Goal: Use online tool/utility: Utilize a website feature to perform a specific function

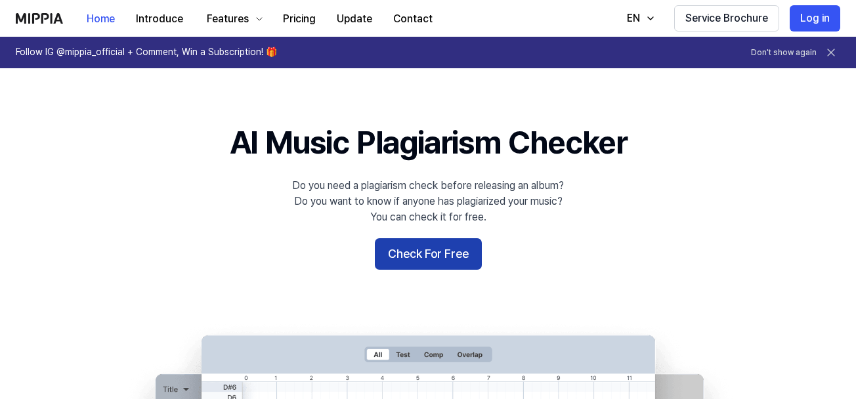
click at [390, 251] on button "Check For Free" at bounding box center [428, 254] width 107 height 32
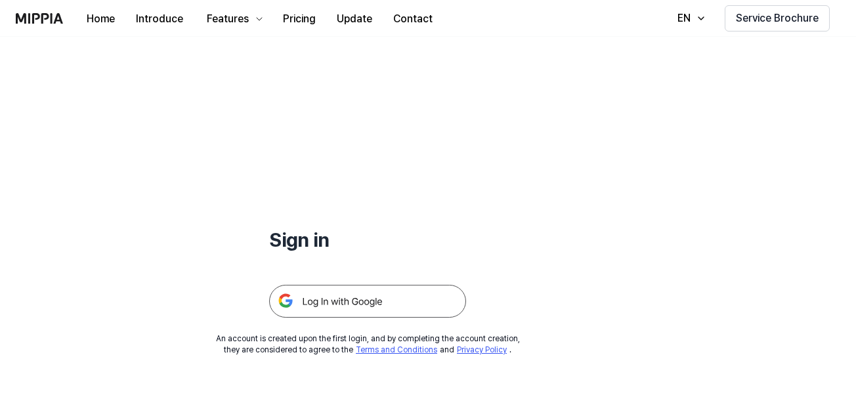
click at [410, 304] on img at bounding box center [367, 301] width 197 height 33
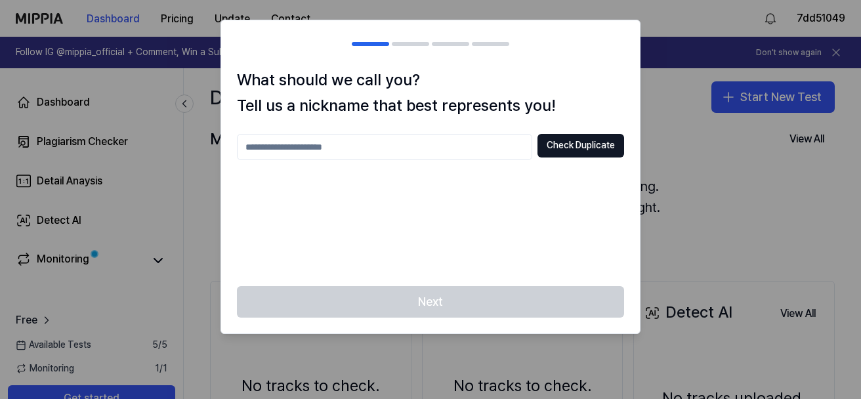
click at [710, 165] on div at bounding box center [430, 199] width 861 height 399
click at [388, 153] on input "text" at bounding box center [384, 147] width 295 height 26
type input "*******"
click at [734, 236] on div at bounding box center [430, 199] width 861 height 399
click at [389, 137] on input "*******" at bounding box center [384, 147] width 295 height 26
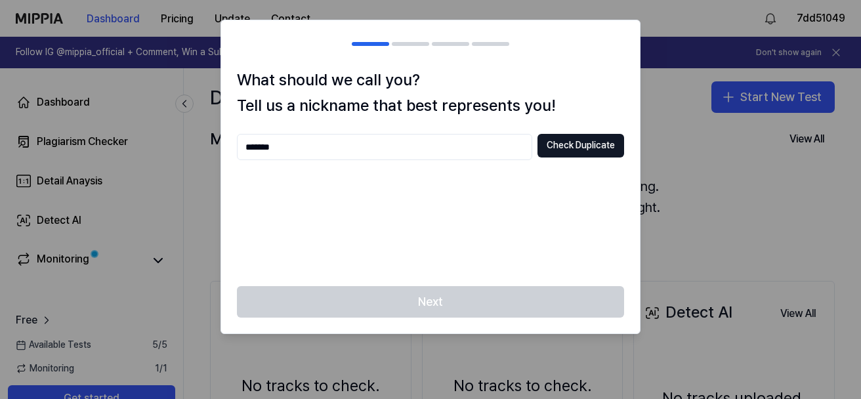
click at [397, 302] on div "Next" at bounding box center [430, 309] width 419 height 47
click at [561, 150] on button "Check Duplicate" at bounding box center [581, 146] width 87 height 24
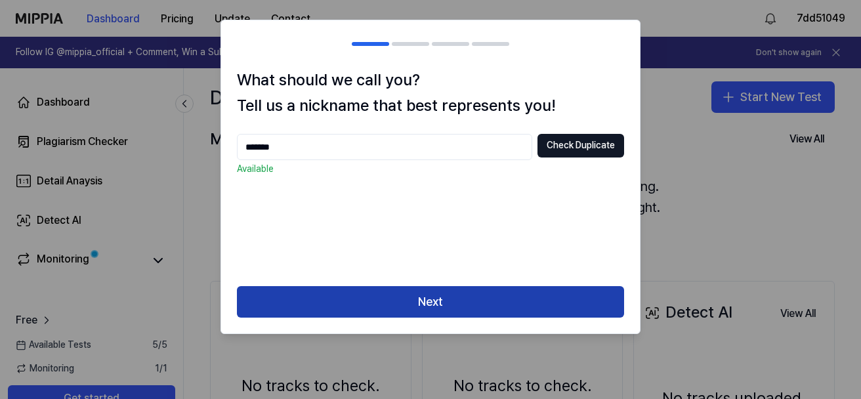
click at [508, 313] on button "Next" at bounding box center [430, 302] width 387 height 32
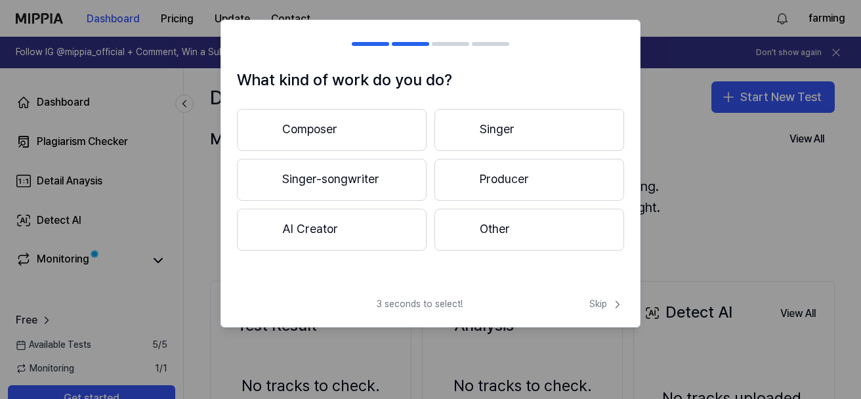
click at [362, 240] on button "AI Creator" at bounding box center [332, 230] width 190 height 42
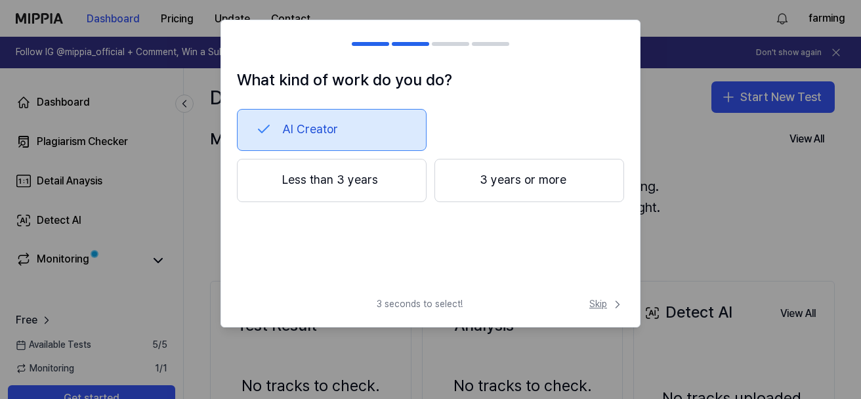
click at [605, 307] on span "Skip" at bounding box center [606, 304] width 35 height 13
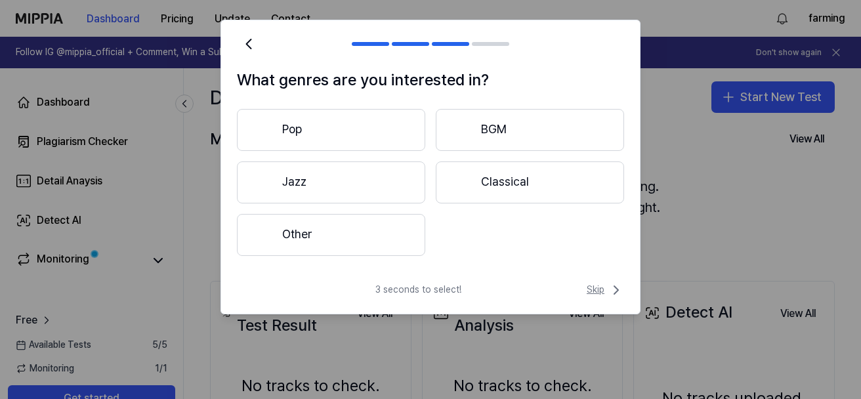
click at [612, 292] on icon at bounding box center [616, 290] width 16 height 16
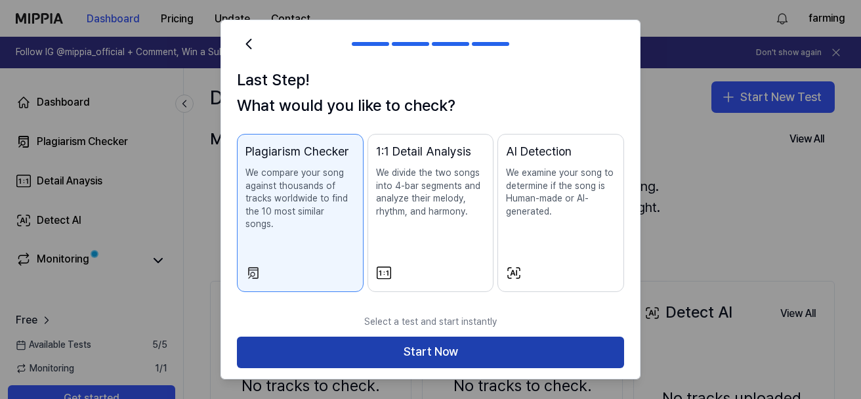
click at [558, 337] on button "Start Now" at bounding box center [430, 353] width 387 height 32
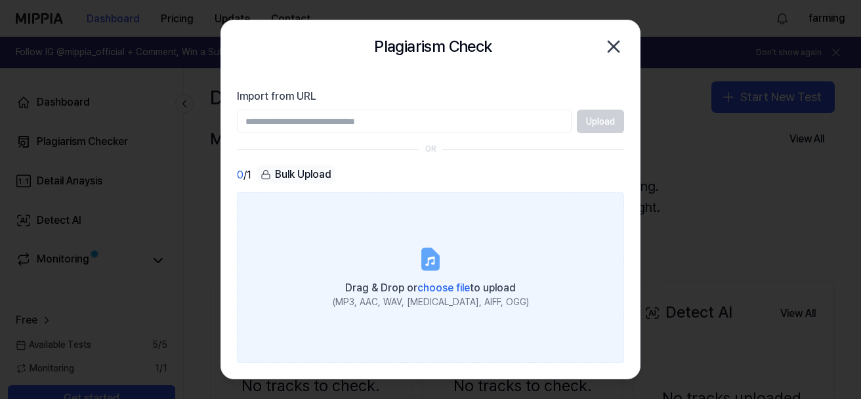
click at [406, 251] on label "Drag & Drop or choose file to upload (MP3, AAC, WAV, [MEDICAL_DATA], AIFF, OGG)" at bounding box center [430, 277] width 387 height 170
click at [0, 0] on input "Drag & Drop or choose file to upload (MP3, AAC, WAV, [MEDICAL_DATA], AIFF, OGG)" at bounding box center [0, 0] width 0 height 0
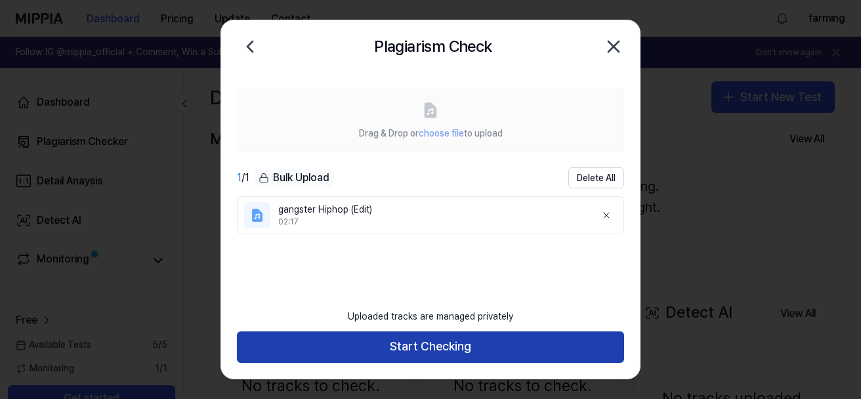
click at [543, 345] on button "Start Checking" at bounding box center [430, 347] width 387 height 32
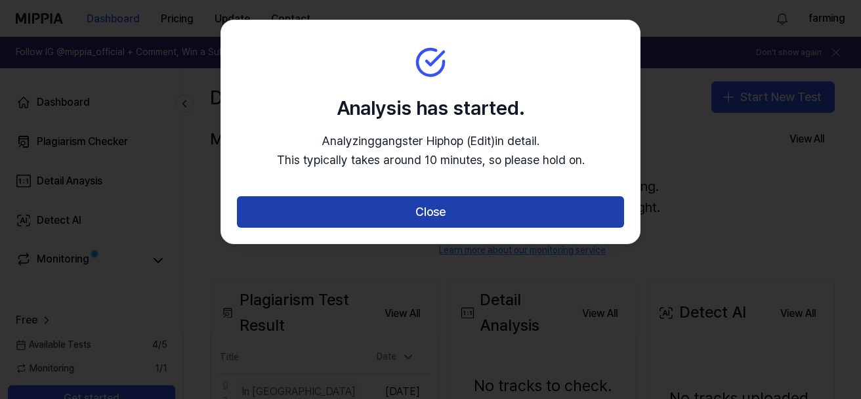
click at [573, 214] on button "Close" at bounding box center [430, 212] width 387 height 32
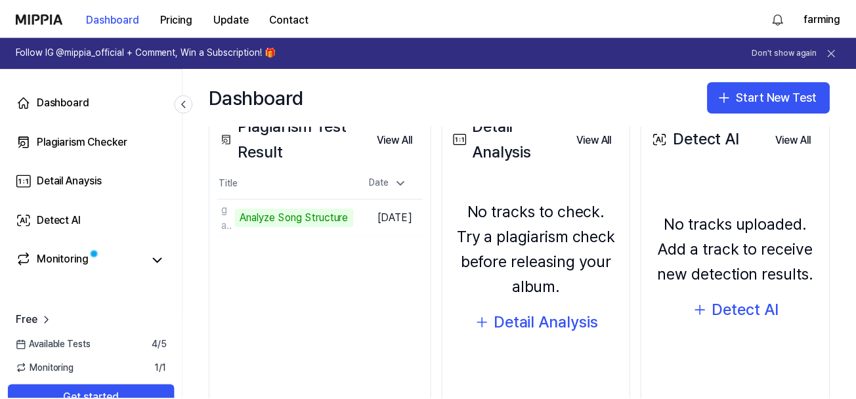
scroll to position [197, 0]
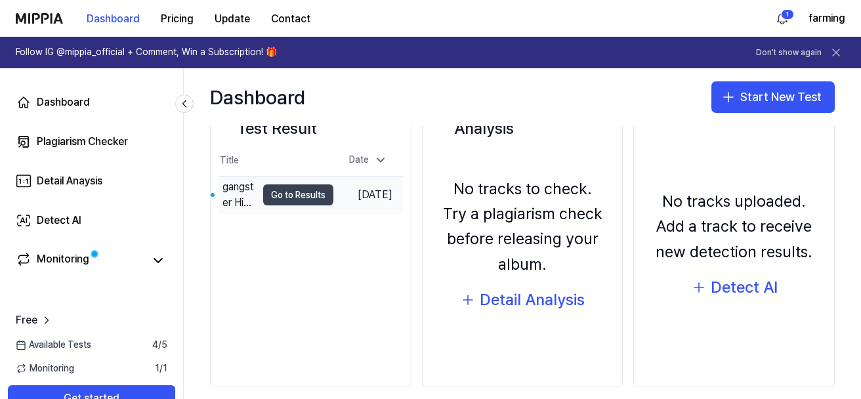
click at [277, 187] on button "Go to Results" at bounding box center [298, 194] width 70 height 21
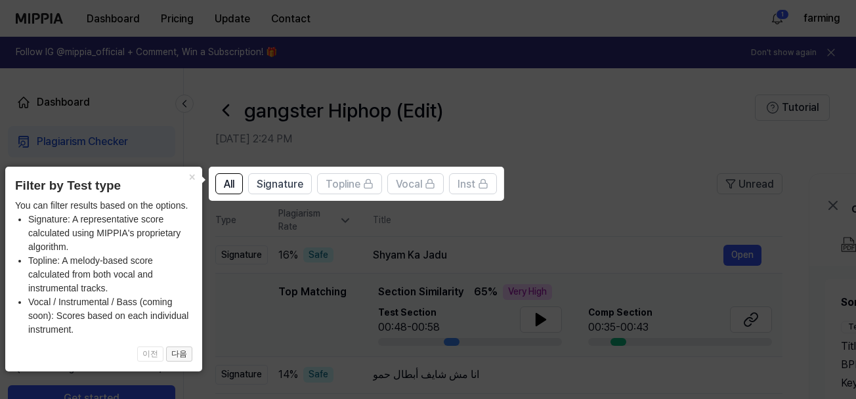
click at [179, 354] on button "다음" at bounding box center [179, 355] width 26 height 16
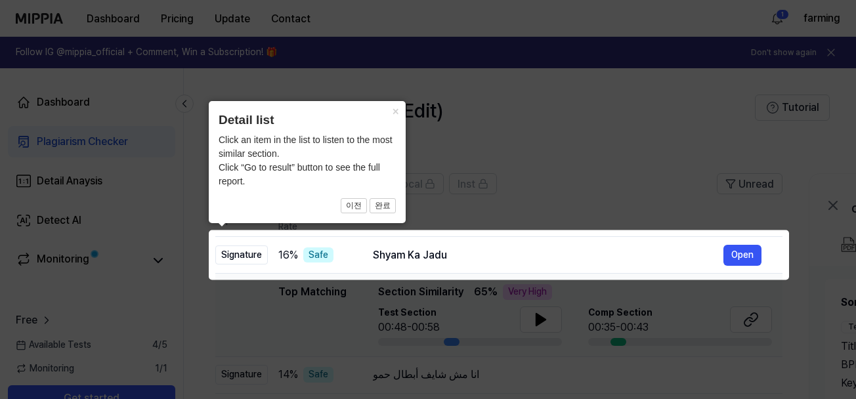
click at [578, 161] on icon at bounding box center [430, 199] width 861 height 399
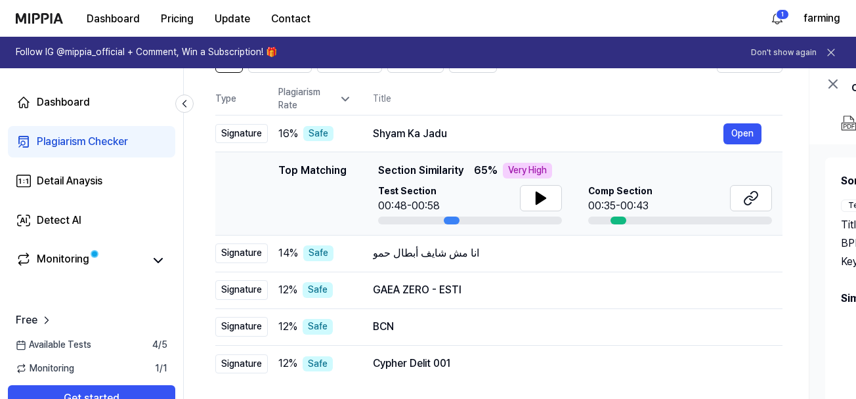
scroll to position [66, 0]
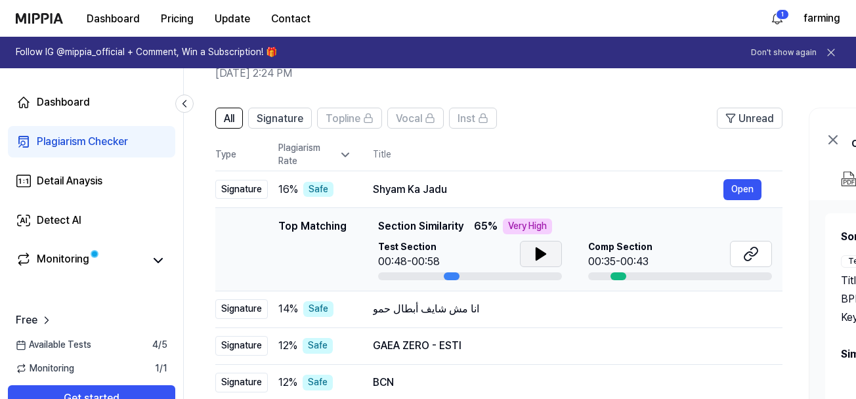
click at [523, 259] on button at bounding box center [541, 254] width 42 height 26
click at [531, 259] on button at bounding box center [541, 254] width 42 height 26
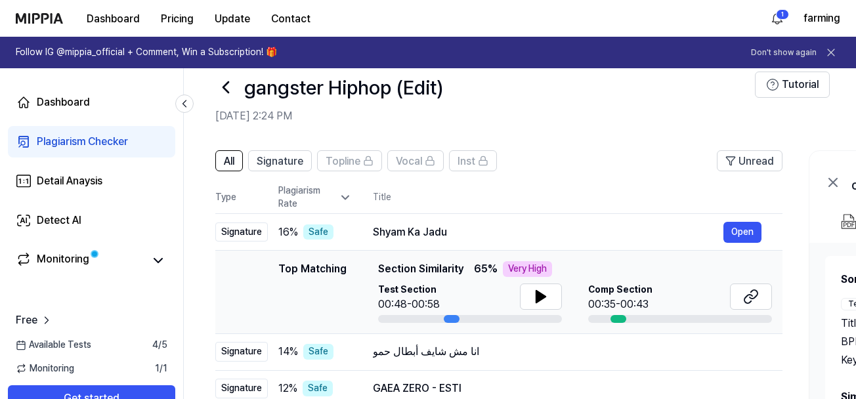
scroll to position [0, 0]
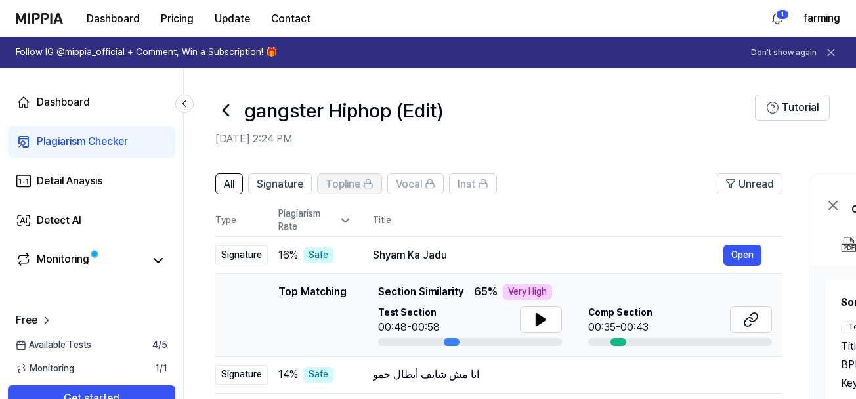
click at [337, 182] on span "Topline" at bounding box center [343, 185] width 35 height 16
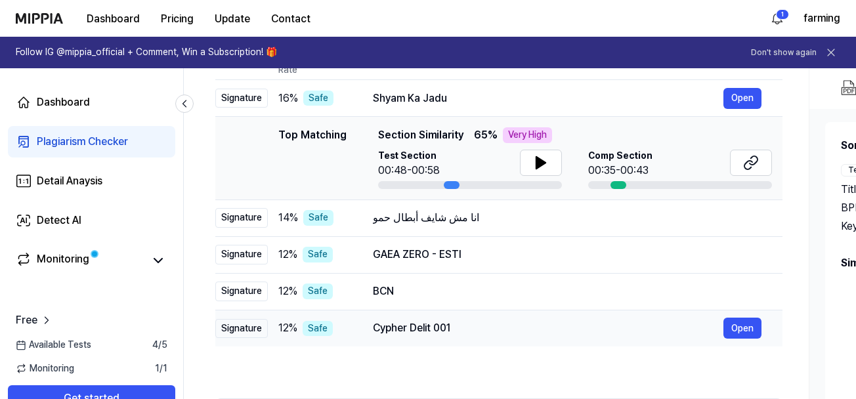
scroll to position [97, 0]
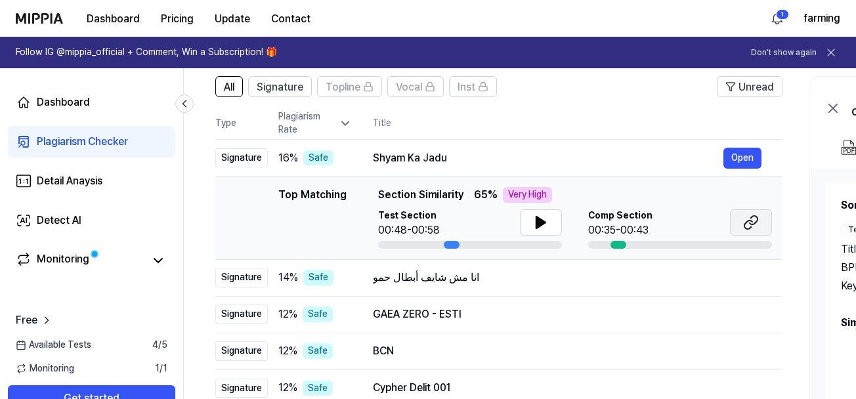
click at [745, 226] on icon at bounding box center [748, 225] width 8 height 9
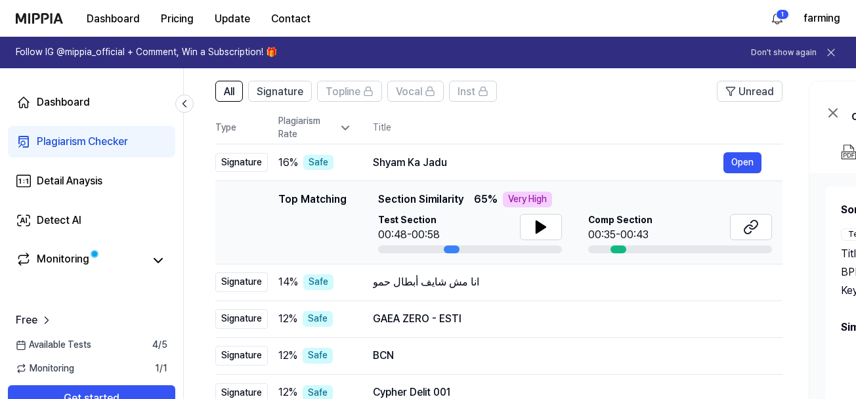
scroll to position [197, 0]
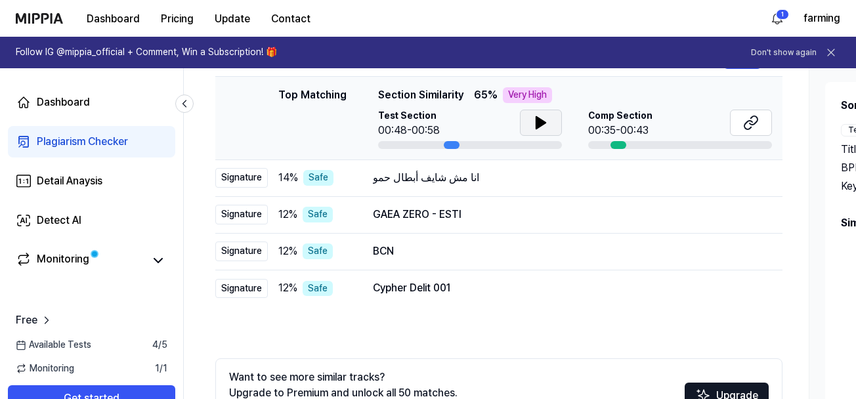
click at [533, 127] on icon at bounding box center [541, 123] width 16 height 16
click at [535, 124] on icon at bounding box center [541, 123] width 16 height 16
click at [528, 133] on button at bounding box center [541, 123] width 42 height 26
click at [542, 121] on icon at bounding box center [543, 122] width 3 height 11
click at [528, 116] on button at bounding box center [541, 123] width 42 height 26
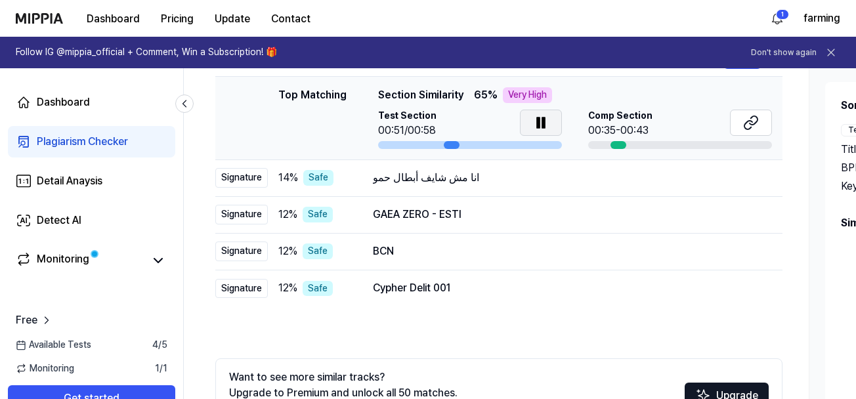
click at [534, 121] on icon at bounding box center [541, 123] width 16 height 16
drag, startPoint x: 729, startPoint y: 116, endPoint x: 745, endPoint y: 124, distance: 17.9
click at [533, 123] on icon at bounding box center [541, 123] width 16 height 16
click at [795, 99] on div "All Signature Topline Vocal Inst Unread All Signature Topline Vocal Inst Type P…" at bounding box center [713, 229] width 1058 height 533
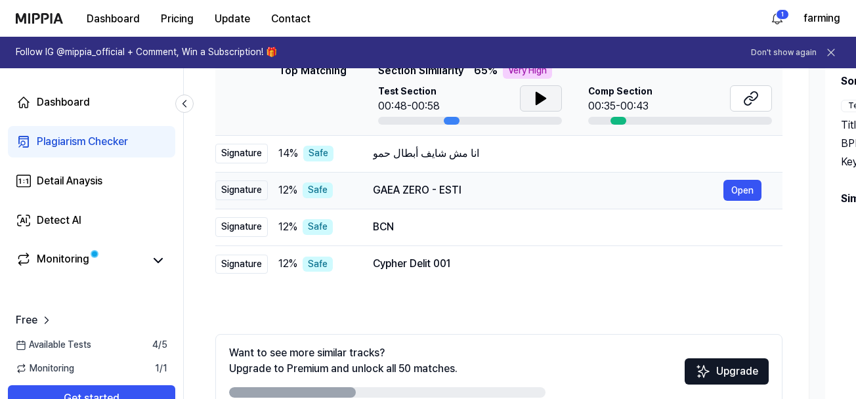
scroll to position [163, 0]
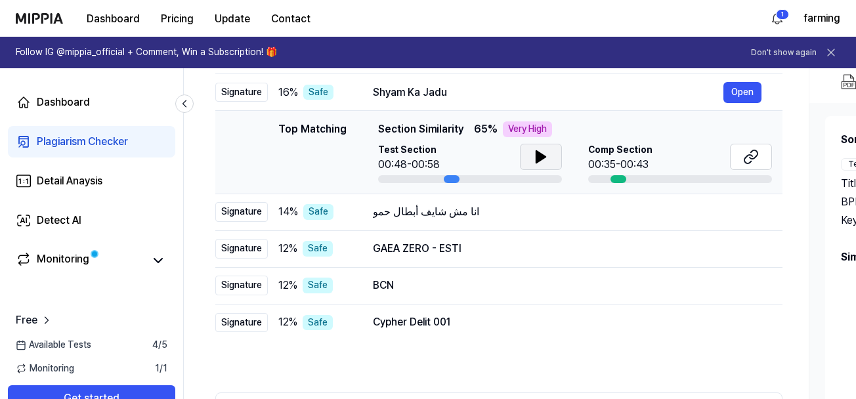
click at [618, 179] on div at bounding box center [618, 179] width 16 height 8
drag, startPoint x: 620, startPoint y: 179, endPoint x: 627, endPoint y: 182, distance: 7.9
click at [627, 182] on div at bounding box center [680, 179] width 184 height 8
click at [626, 177] on div at bounding box center [680, 179] width 184 height 8
click at [622, 176] on div at bounding box center [618, 179] width 16 height 8
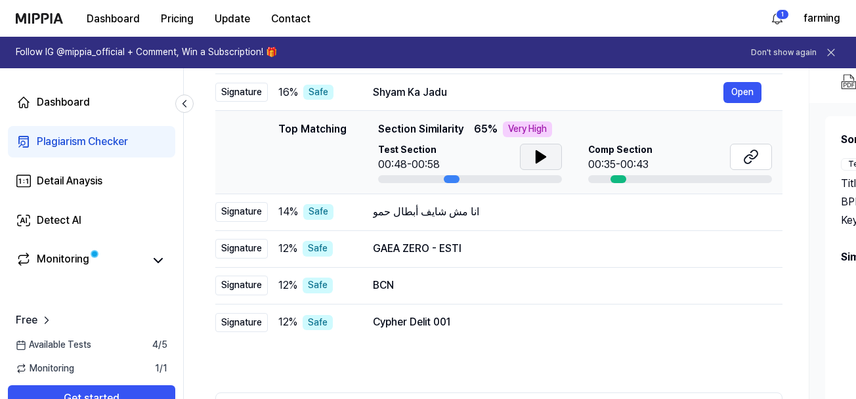
click at [530, 152] on button at bounding box center [541, 157] width 42 height 26
click at [545, 156] on icon at bounding box center [541, 157] width 16 height 16
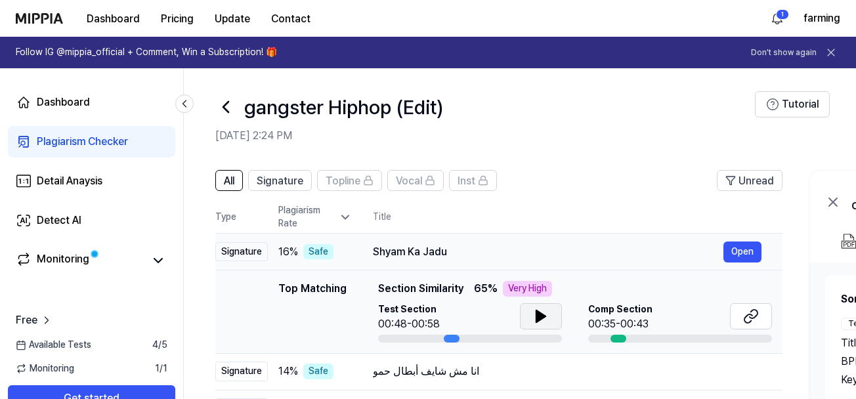
scroll to position [0, 0]
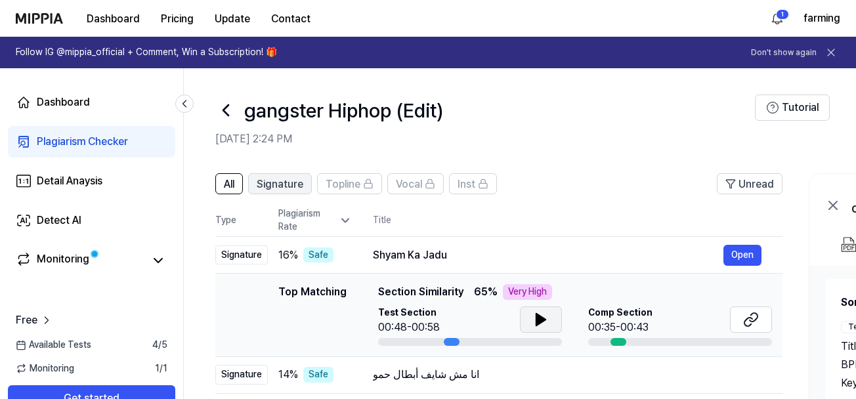
click at [275, 180] on span "Signature" at bounding box center [280, 185] width 47 height 16
click at [39, 100] on div "Dashboard" at bounding box center [63, 103] width 53 height 16
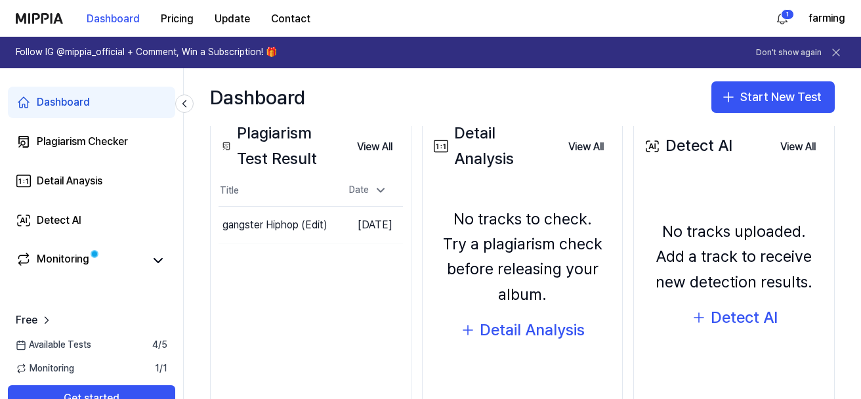
scroll to position [146, 0]
